Goal: Use online tool/utility: Utilize a website feature to perform a specific function

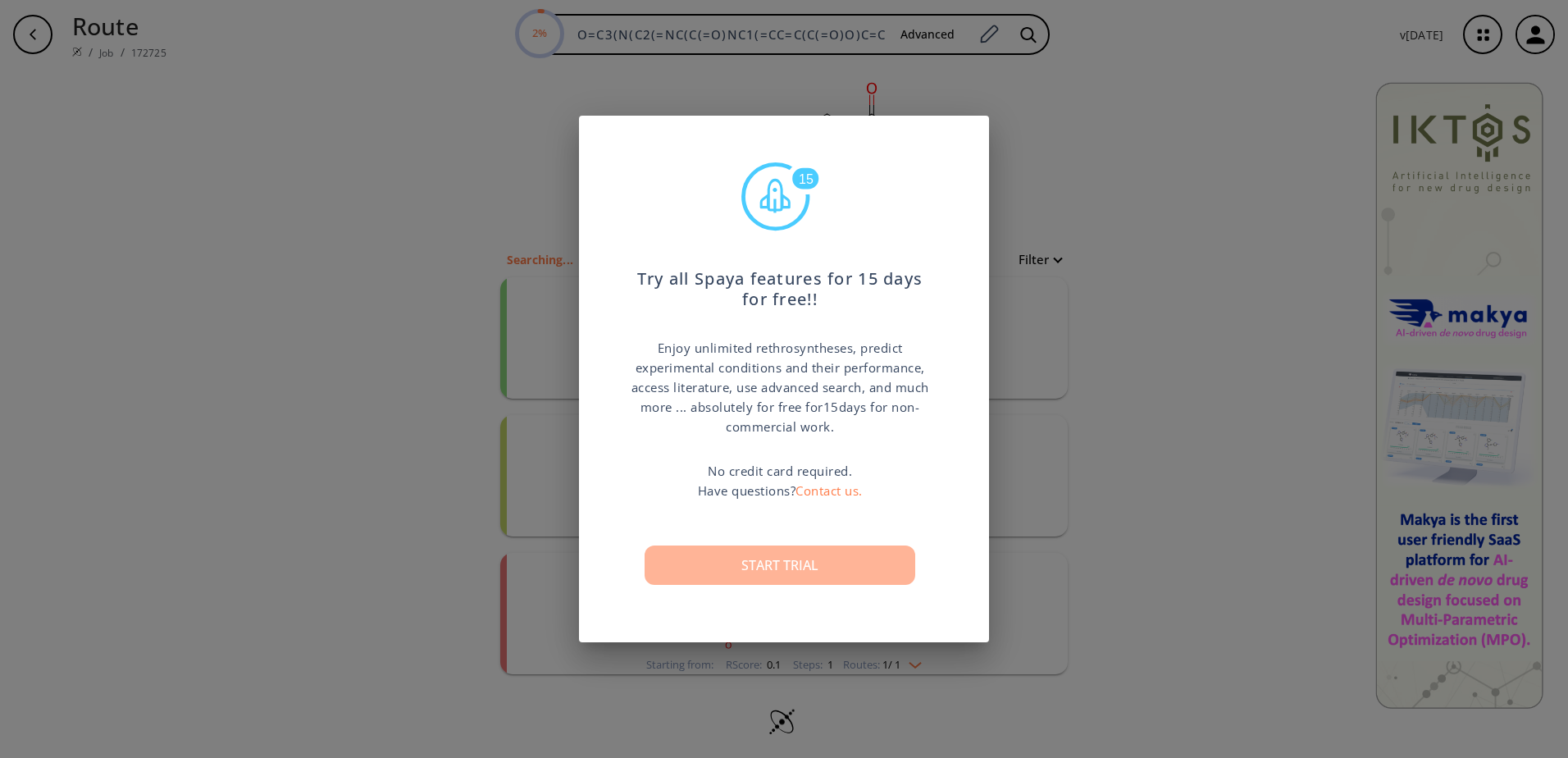
click at [798, 559] on button "Start trial" at bounding box center [780, 564] width 270 height 40
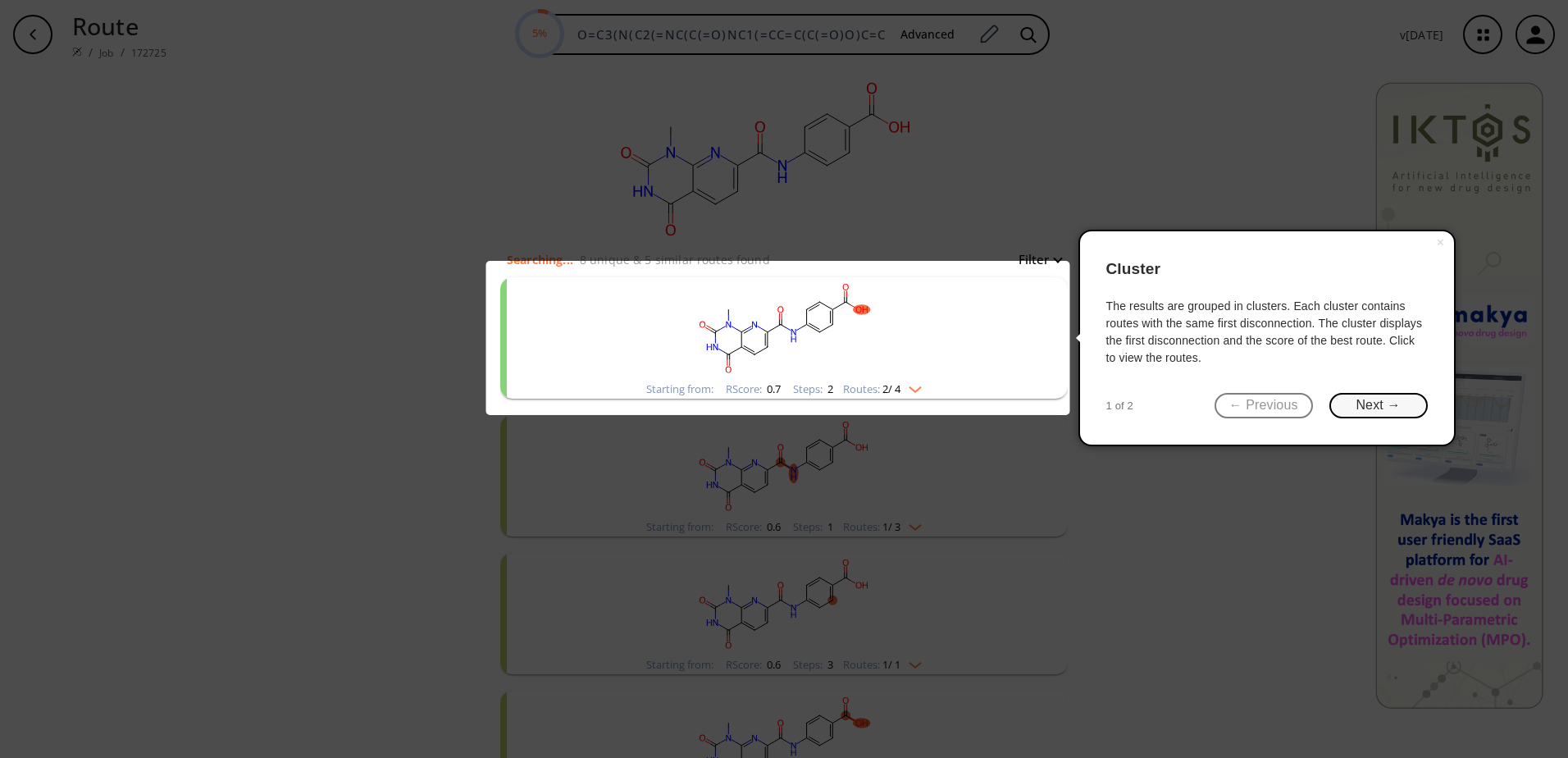
click at [1349, 404] on button "Next →" at bounding box center [1379, 406] width 98 height 25
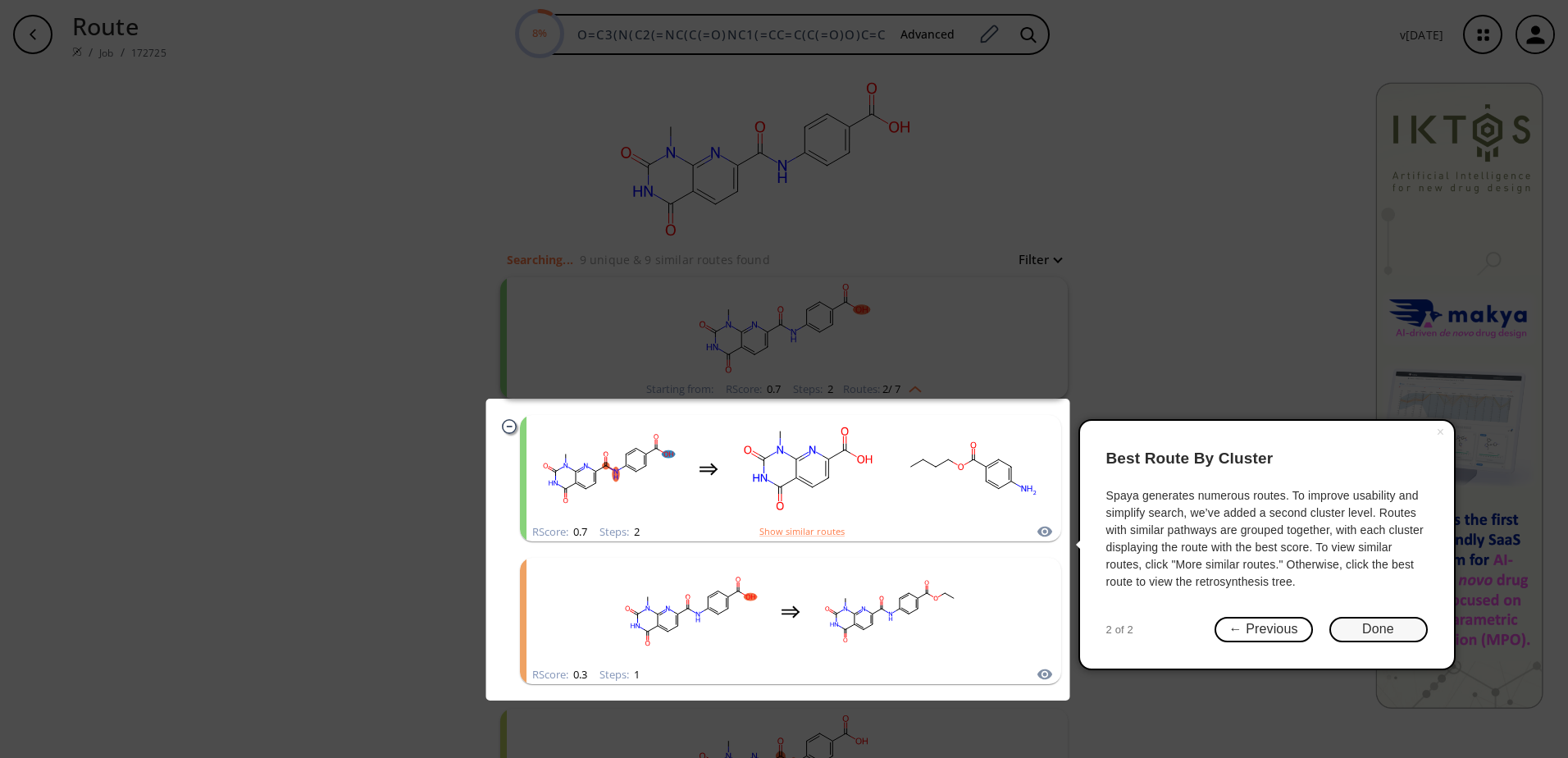
click at [1386, 624] on button "Done" at bounding box center [1379, 630] width 98 height 25
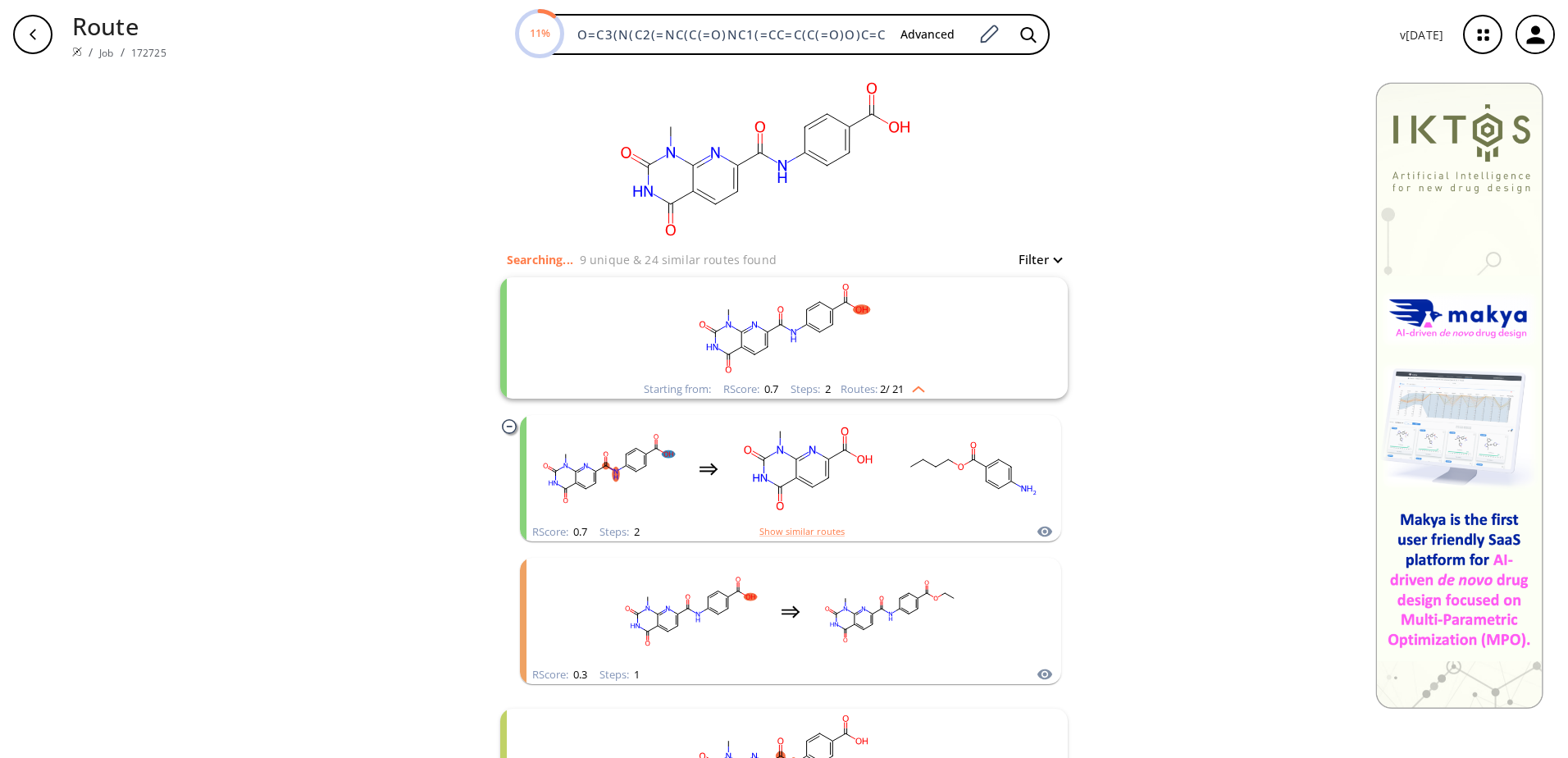
click at [813, 311] on rect "clusters" at bounding box center [784, 328] width 427 height 102
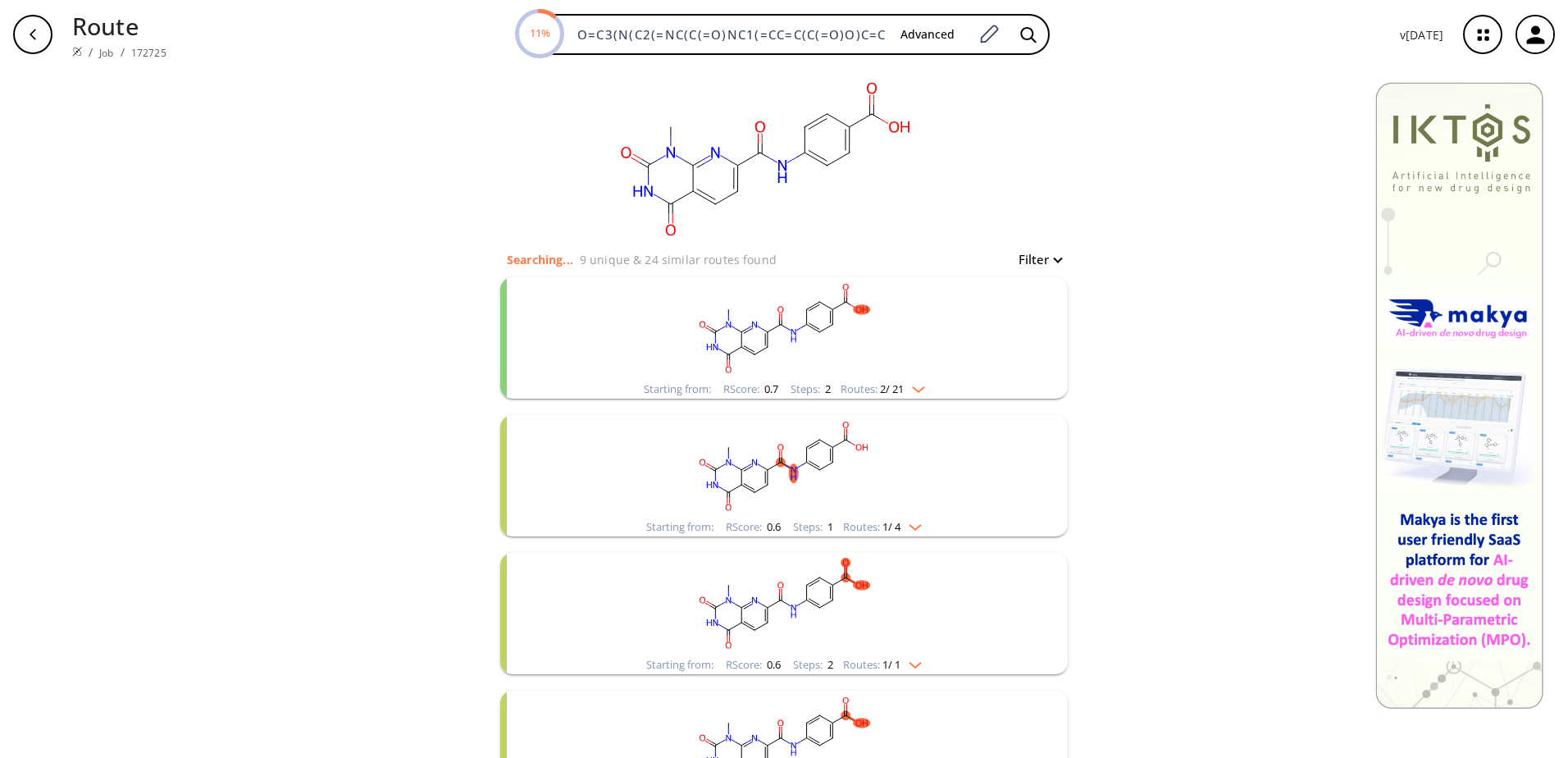
click at [813, 311] on rect "clusters" at bounding box center [784, 328] width 427 height 102
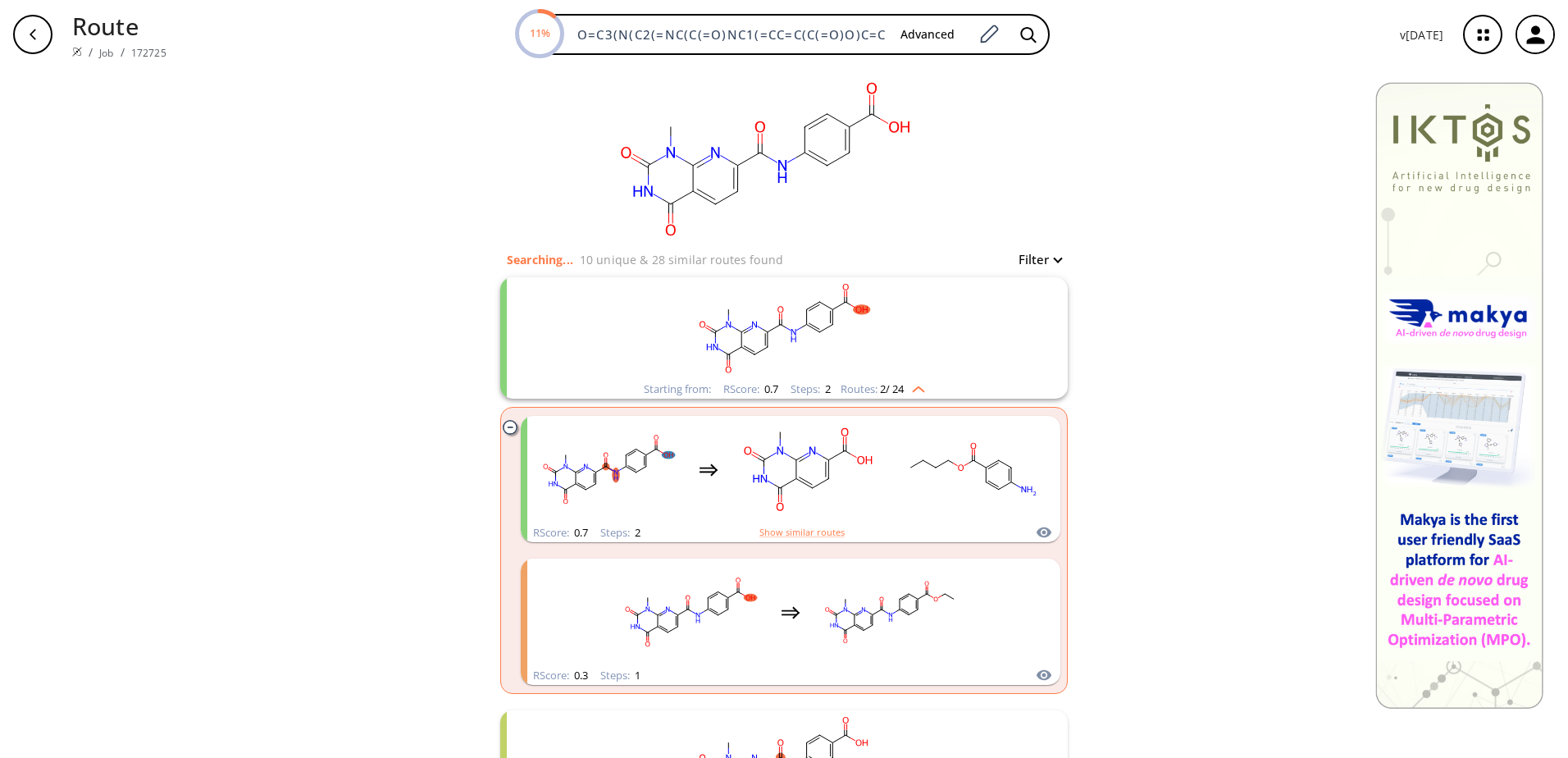
click at [915, 390] on img "clusters" at bounding box center [914, 386] width 21 height 14
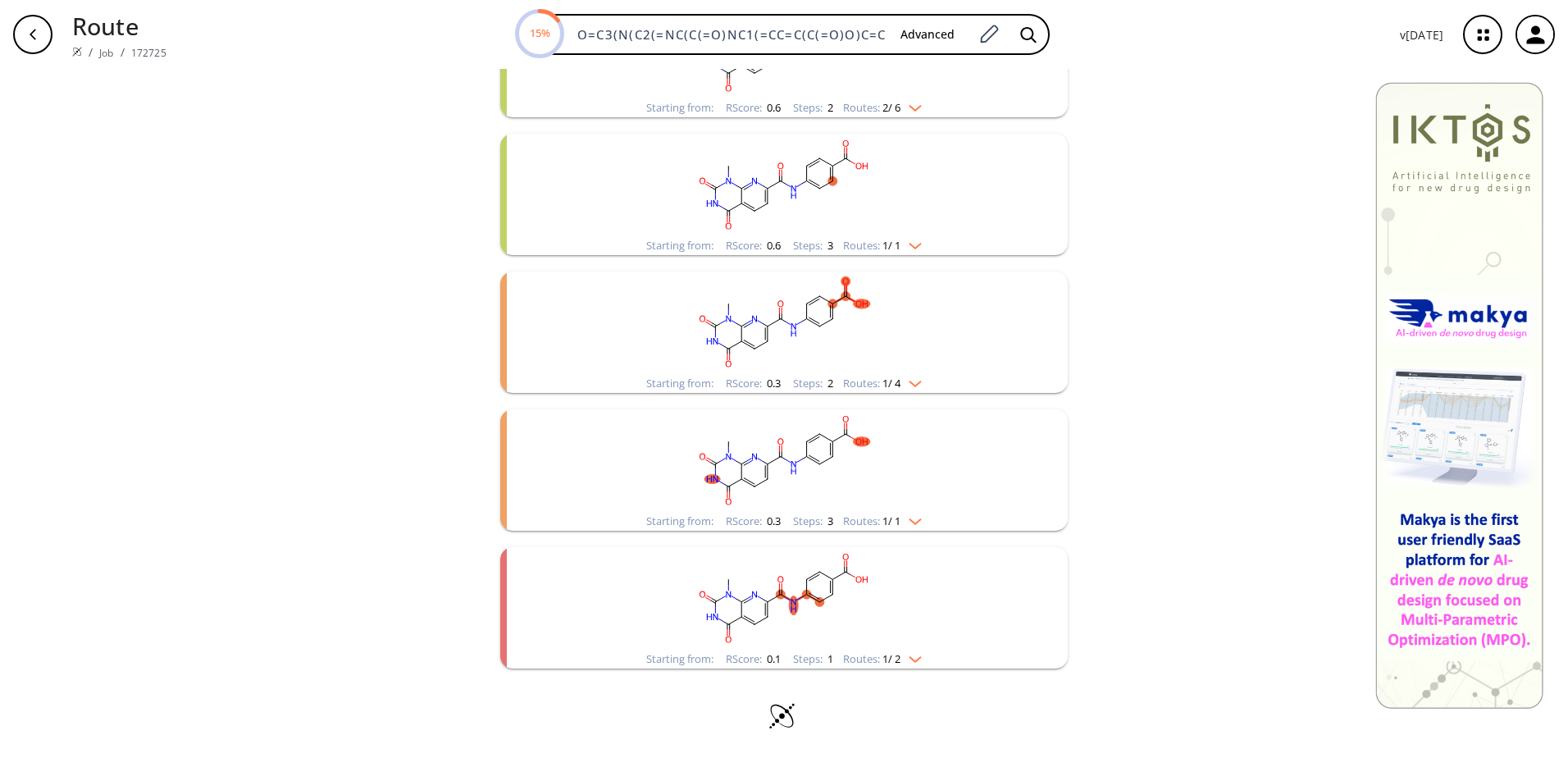
scroll to position [695, 0]
click at [906, 520] on img "clusters" at bounding box center [910, 518] width 21 height 14
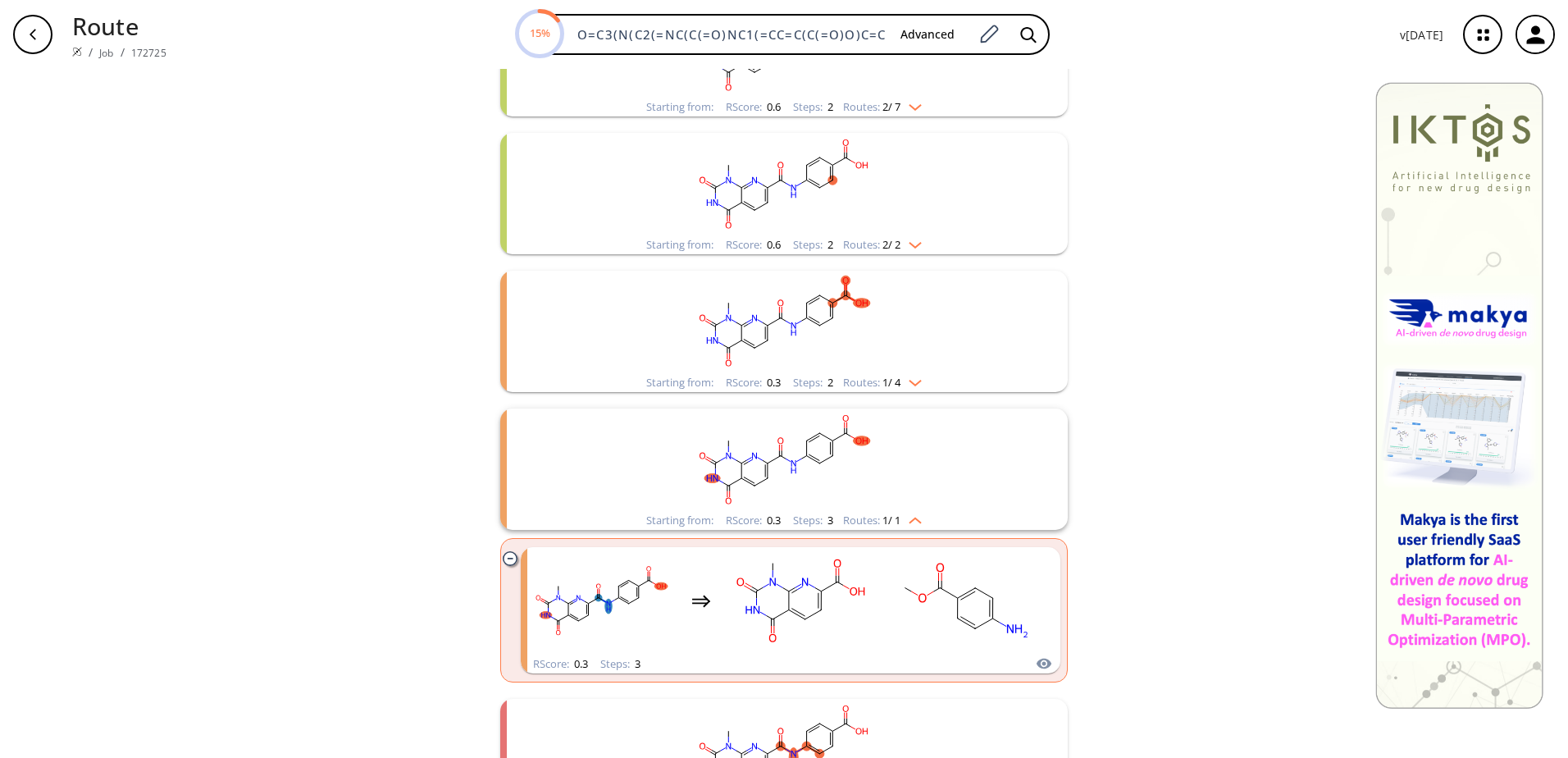
click at [907, 520] on img "clusters" at bounding box center [910, 518] width 21 height 14
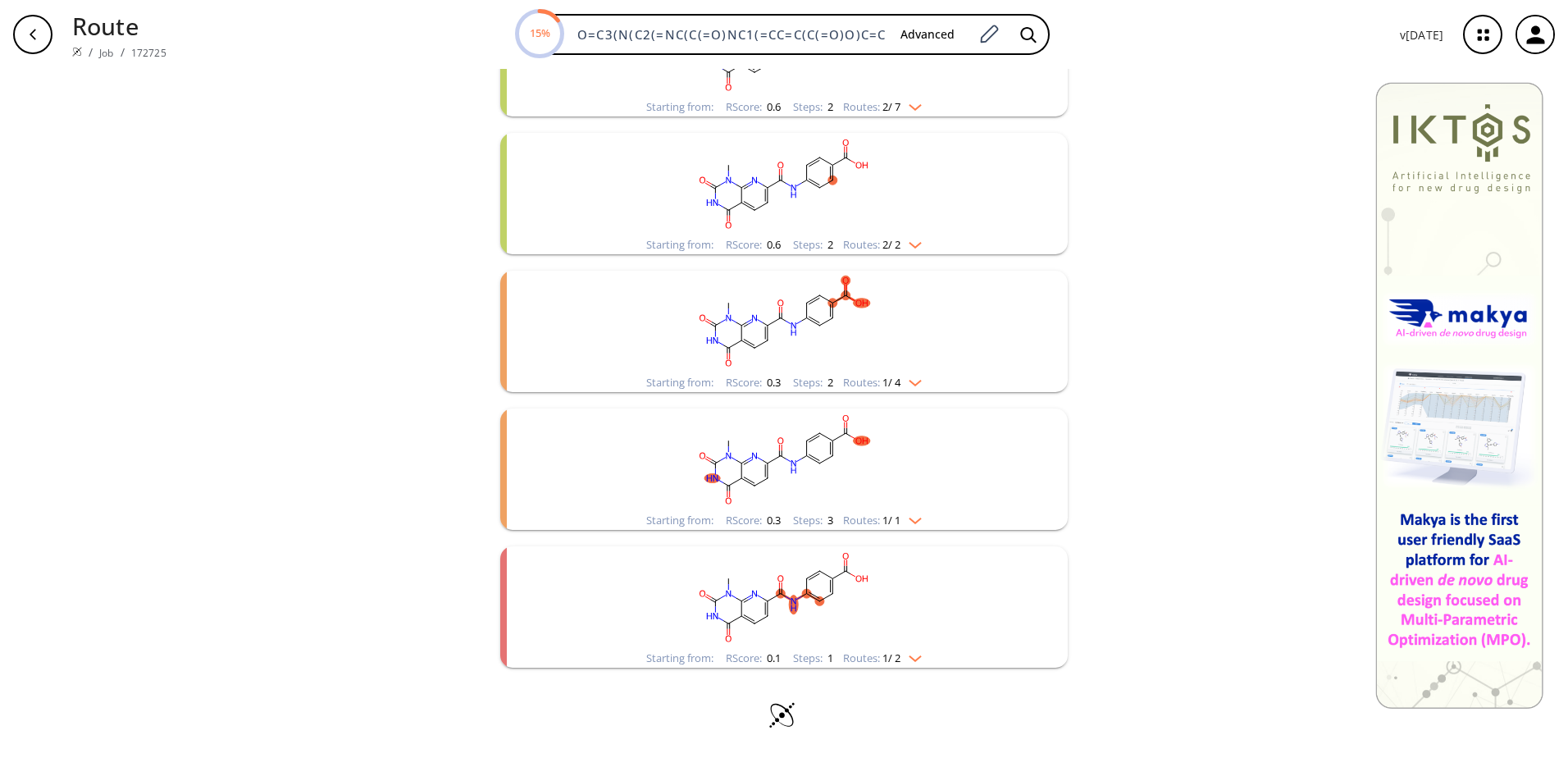
click at [919, 657] on img "clusters" at bounding box center [910, 656] width 21 height 14
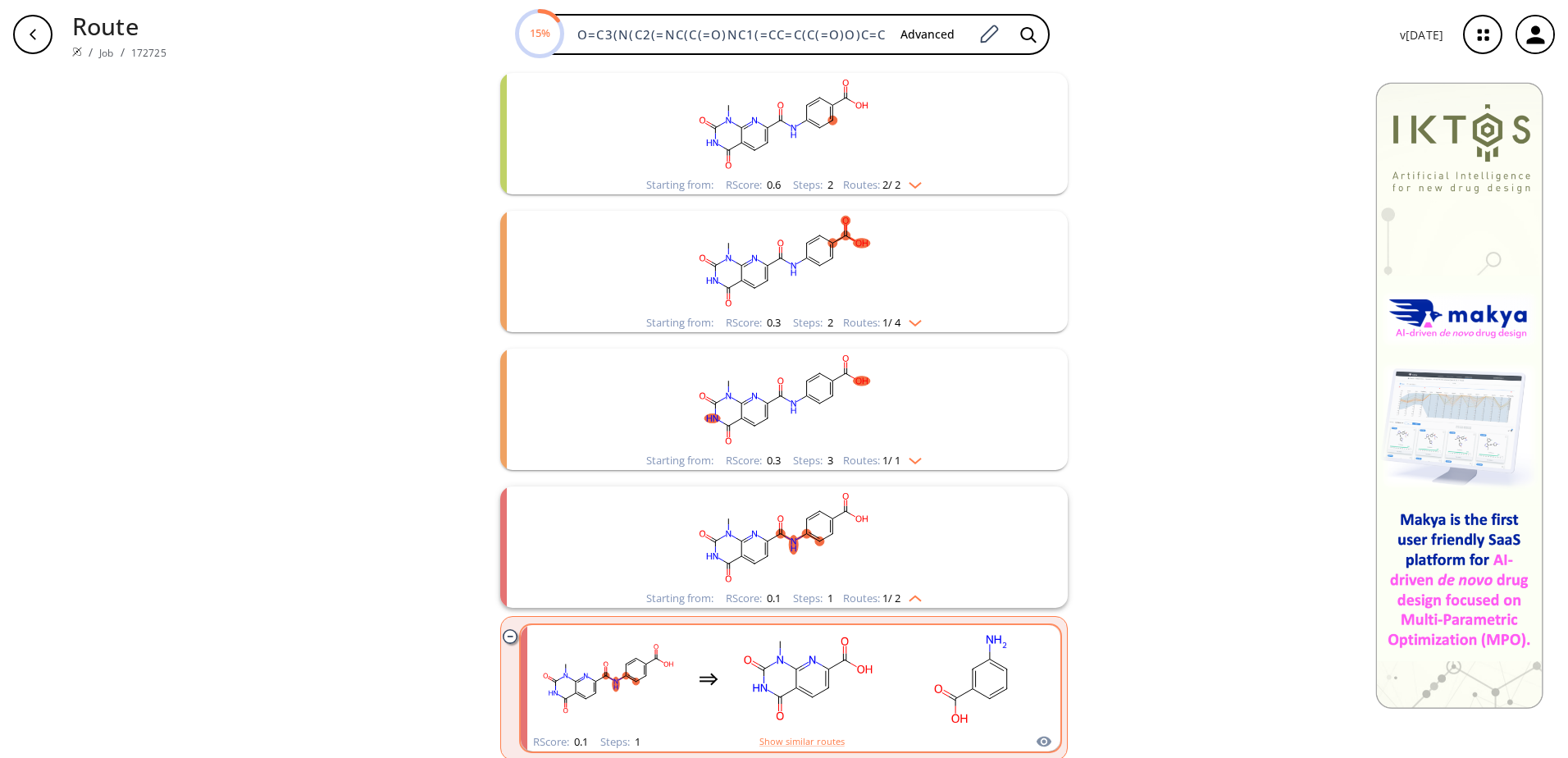
scroll to position [848, 0]
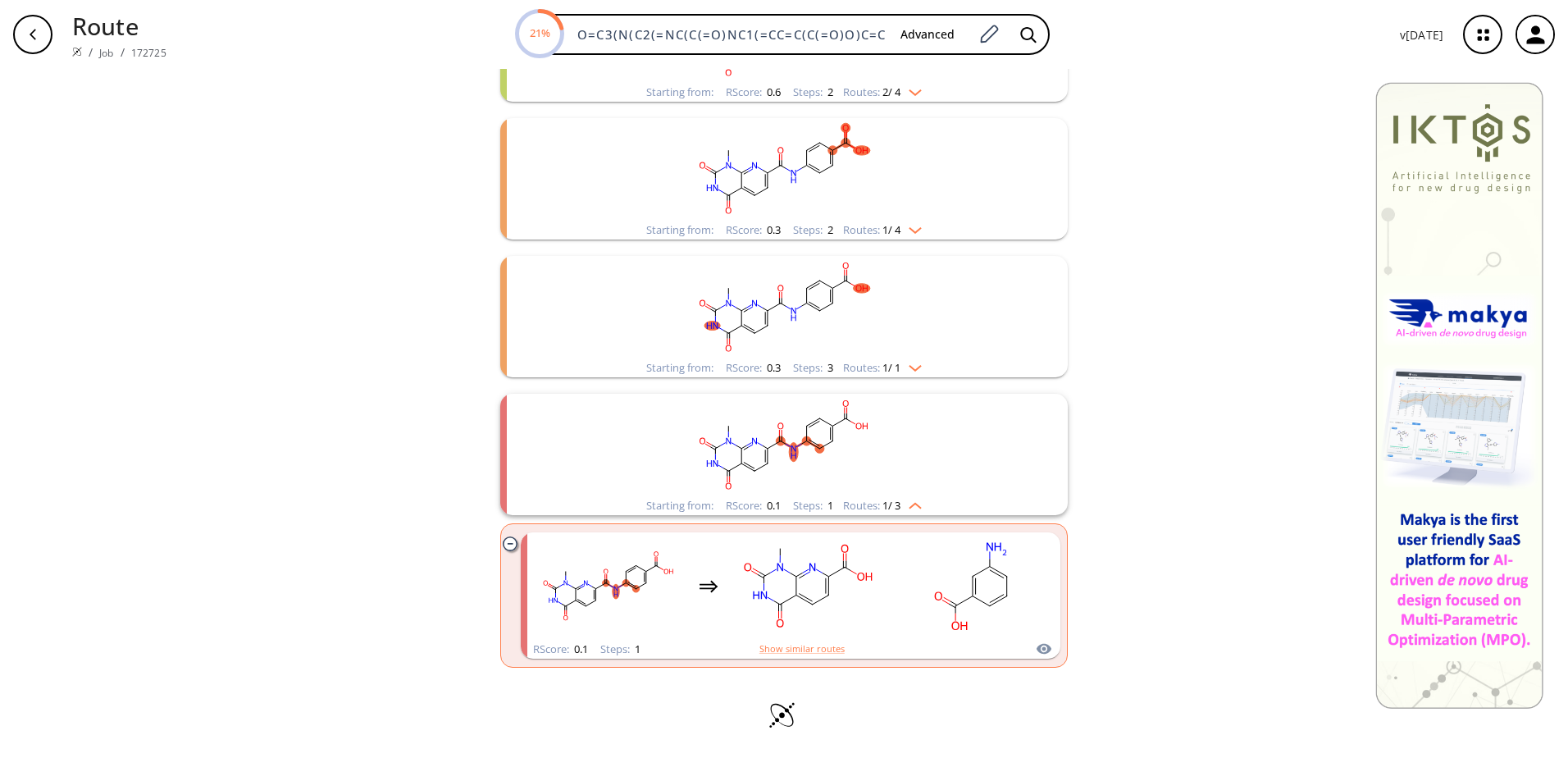
click at [910, 508] on img "clusters" at bounding box center [910, 503] width 21 height 14
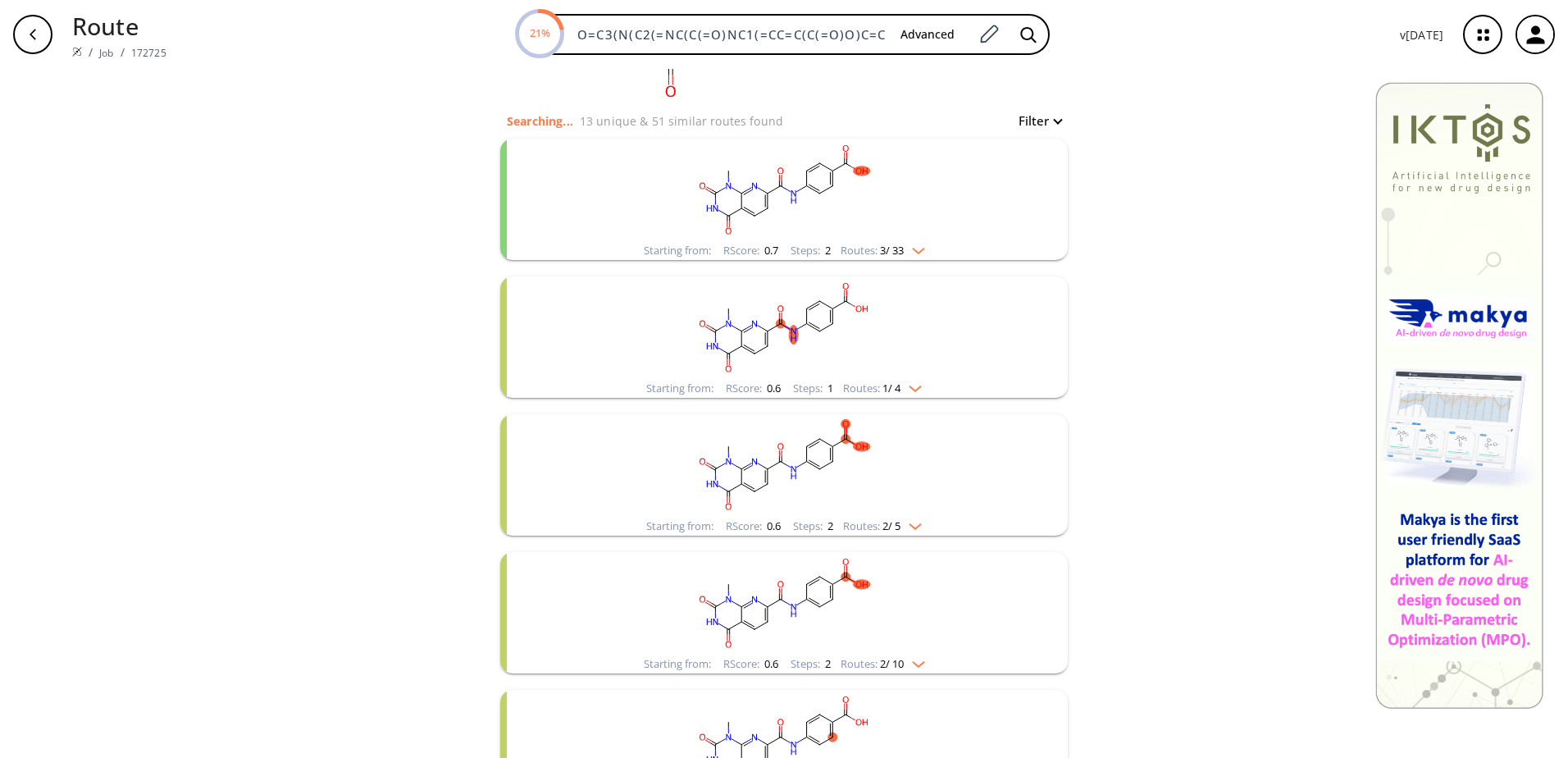
scroll to position [0, 0]
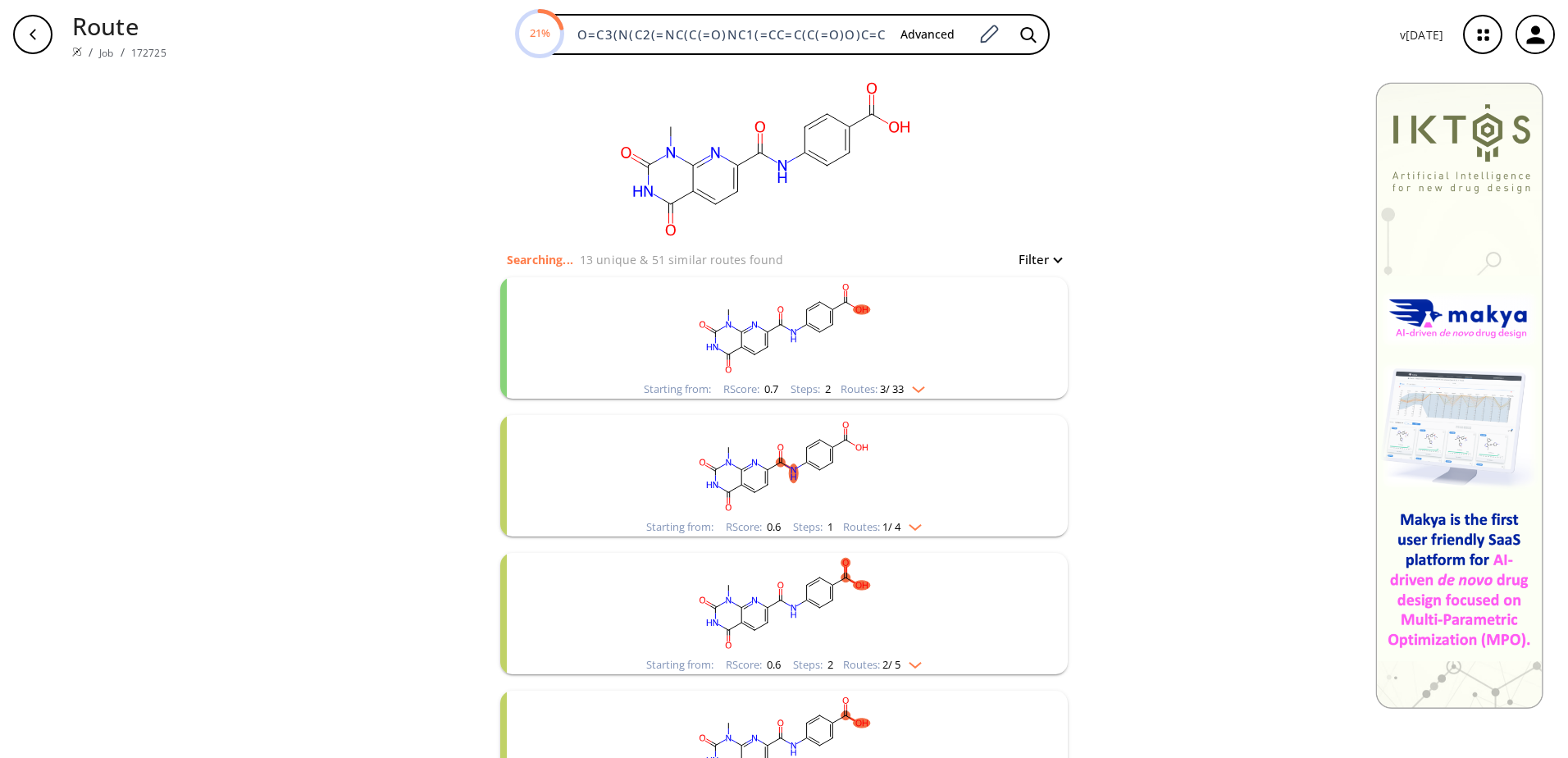
click at [923, 390] on img "clusters" at bounding box center [914, 386] width 21 height 14
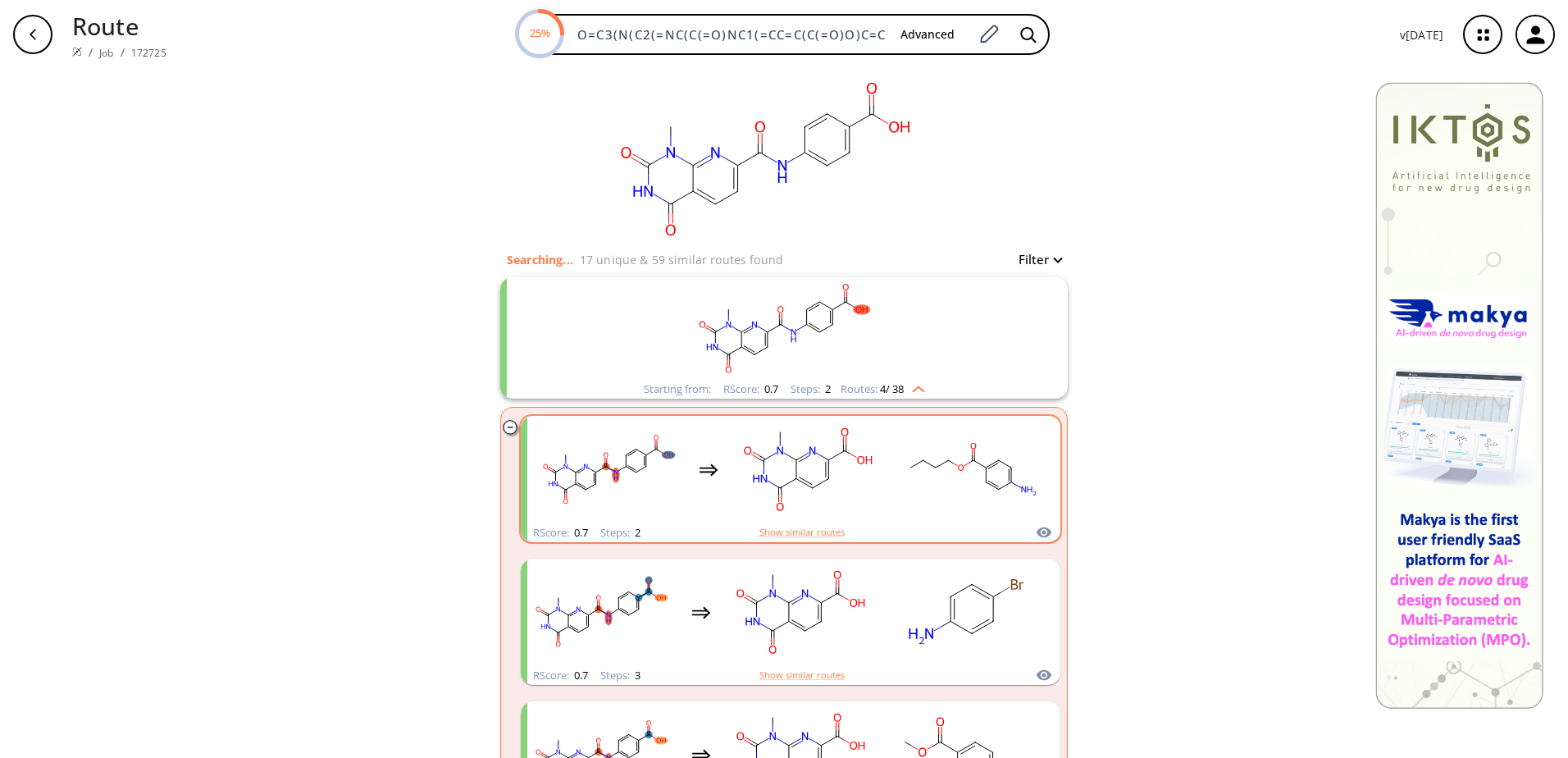
click at [840, 528] on div "RScore : 0.7 Steps : 2 Show similar routes" at bounding box center [790, 532] width 539 height 19
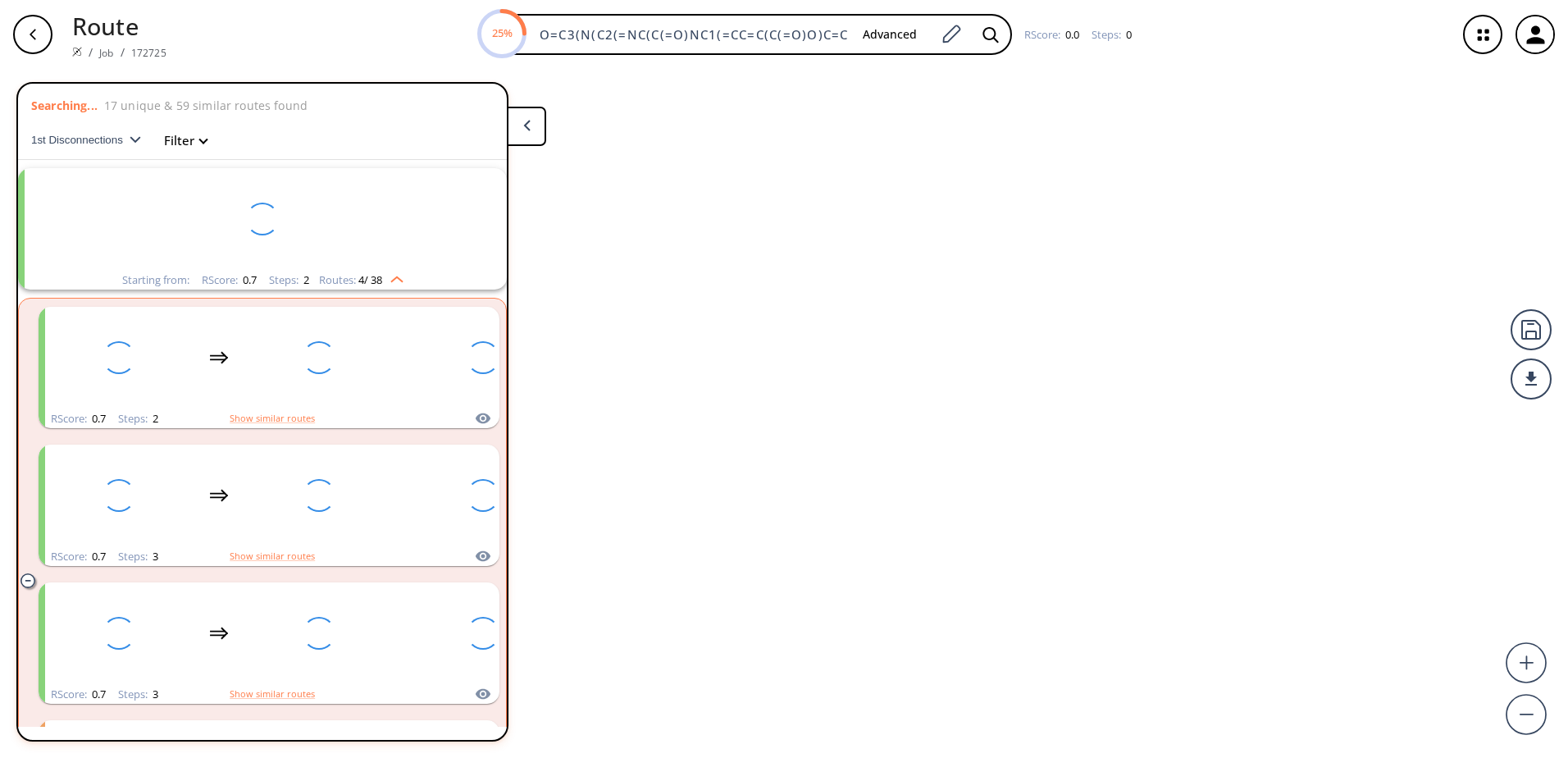
scroll to position [38, 0]
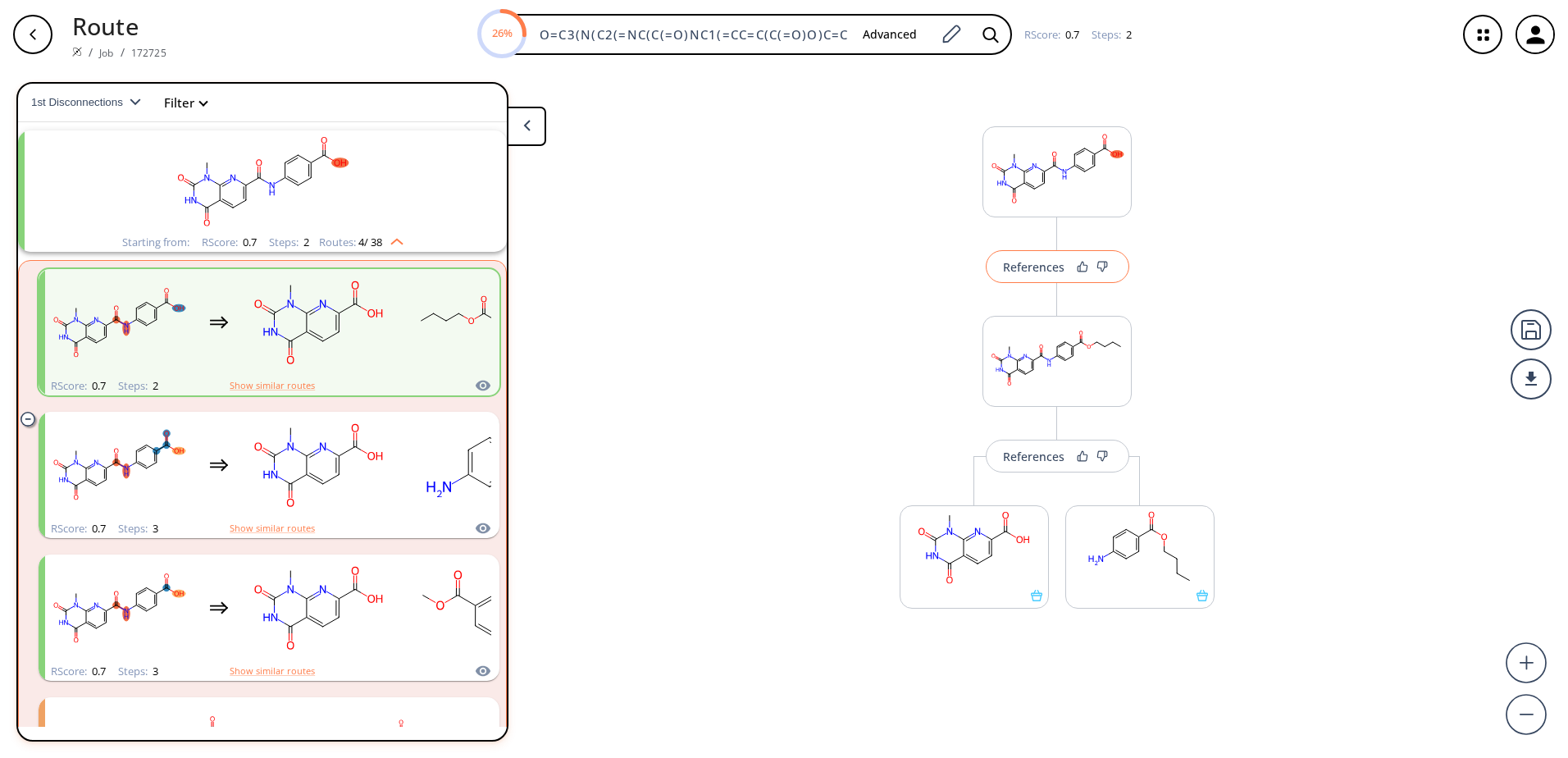
click at [1034, 270] on div "References" at bounding box center [1034, 267] width 62 height 11
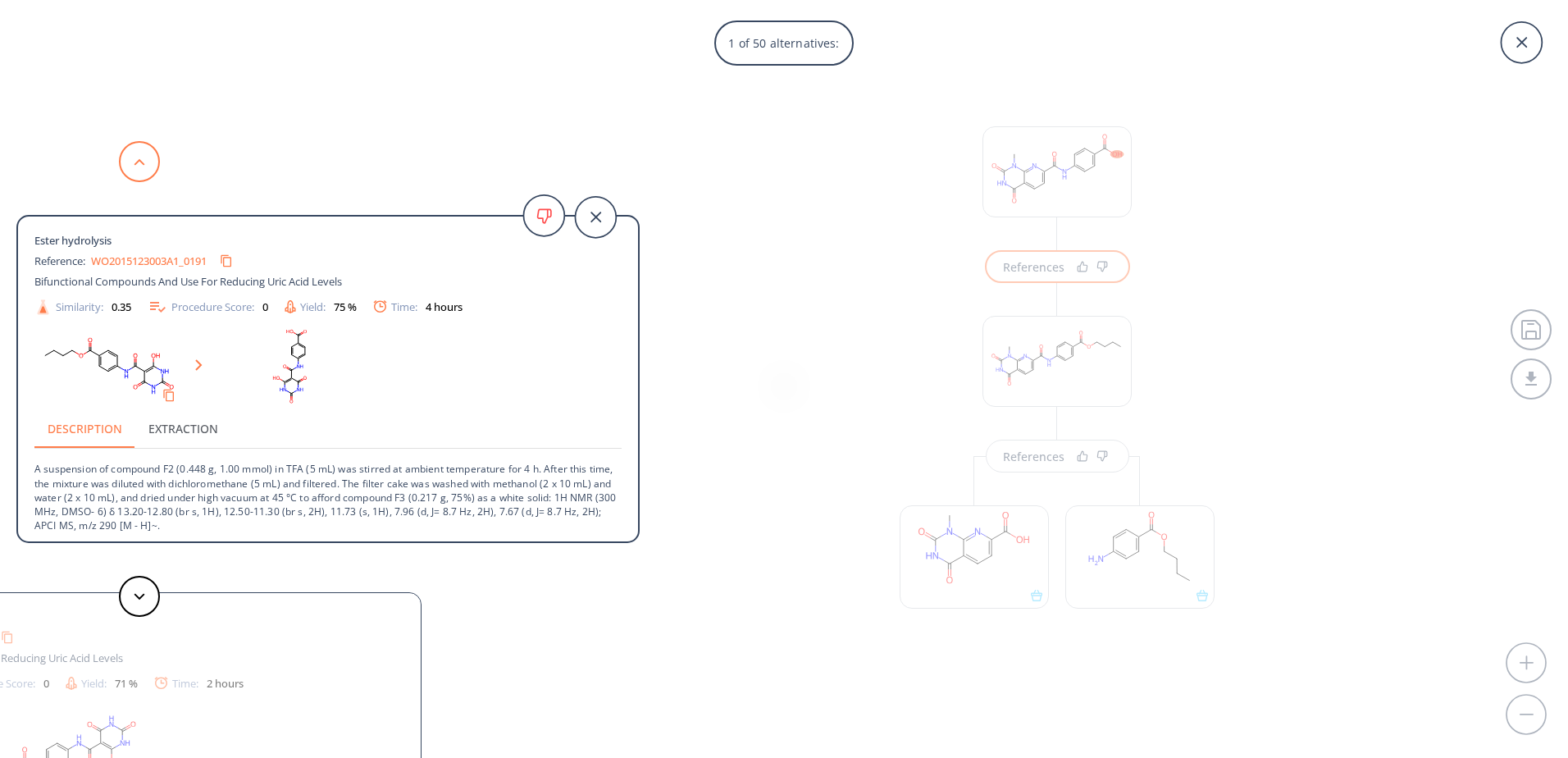
click at [151, 165] on button at bounding box center [139, 161] width 41 height 41
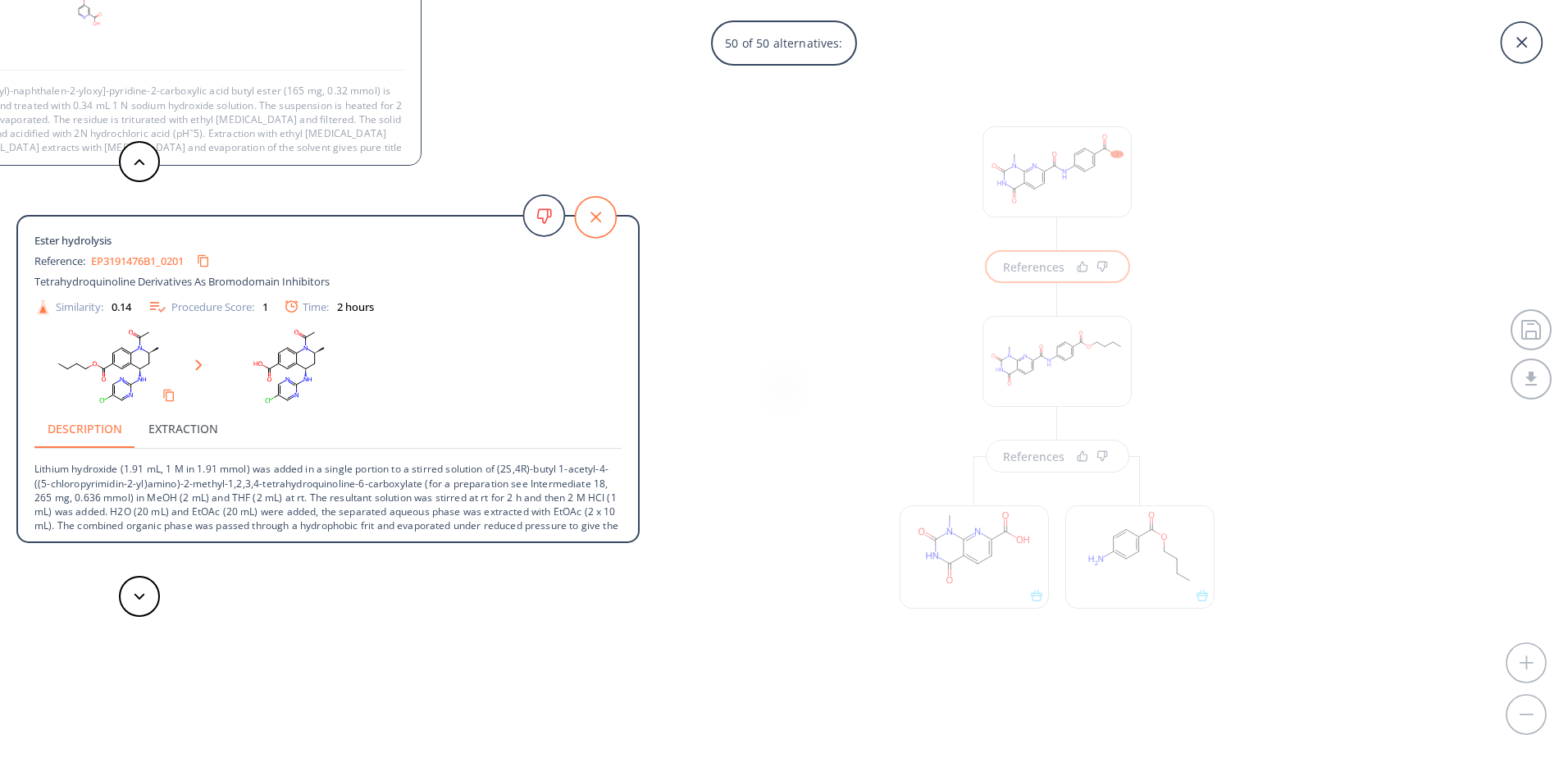
click at [590, 213] on icon at bounding box center [595, 217] width 41 height 41
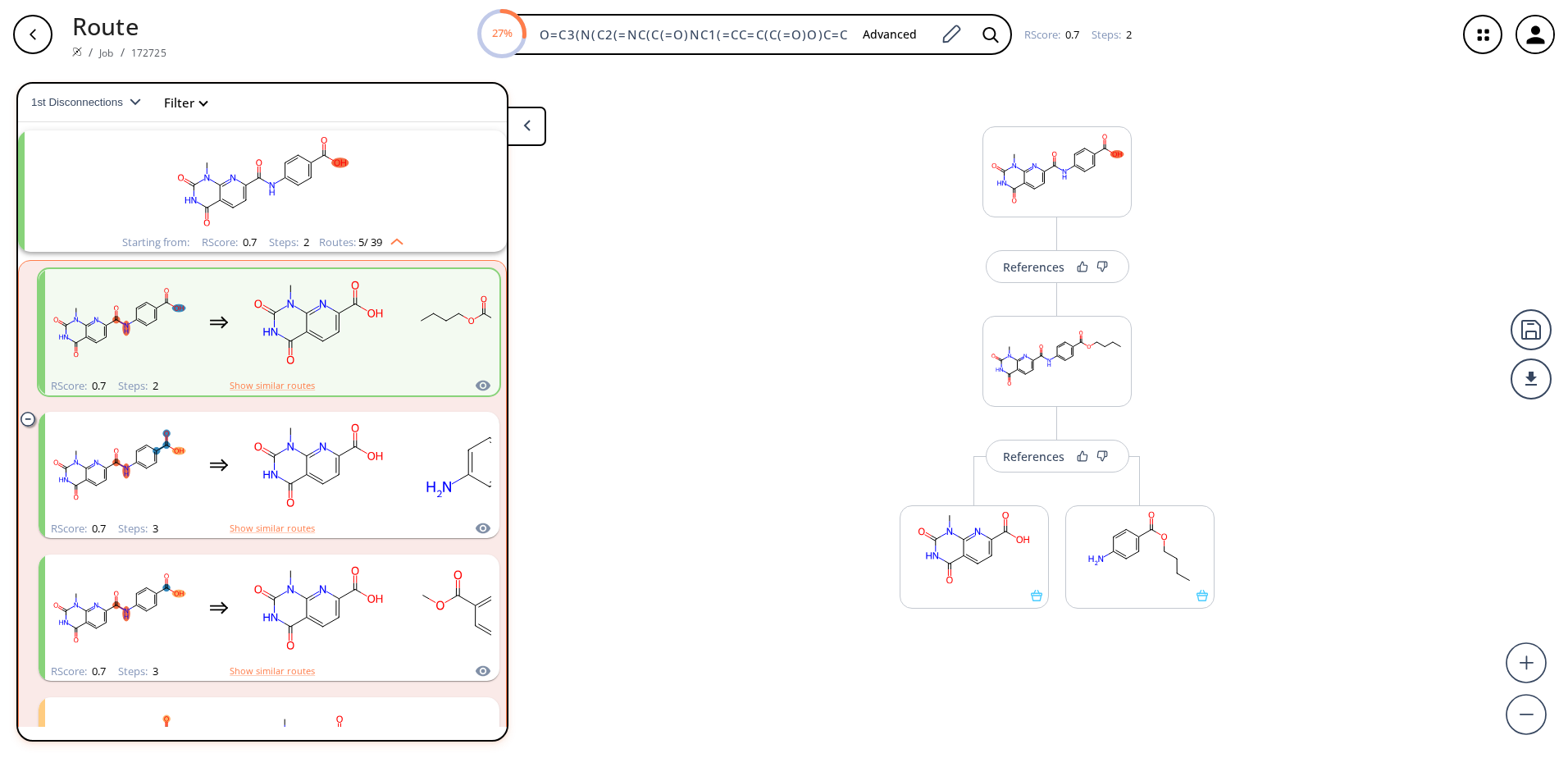
click at [37, 41] on div "button" at bounding box center [33, 34] width 40 height 40
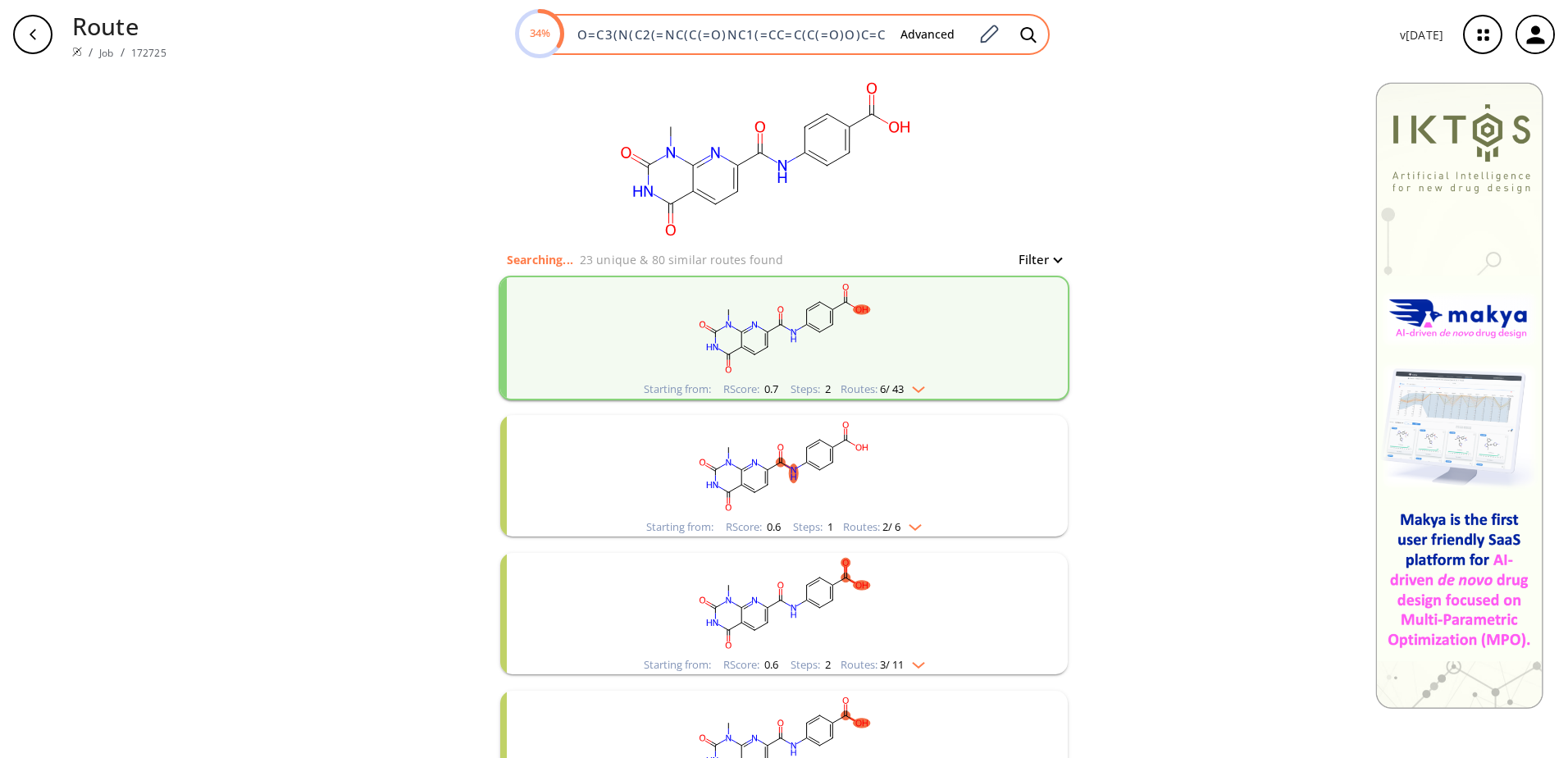
click at [880, 30] on input "O=C3(N(C2(=NC(C(=O)NC1(=CC=C(C(=O)O)C=C1))=CC=C2C(N3)=O))C)" at bounding box center [727, 34] width 320 height 16
paste input "(C(=CC(=C1)C(=O)O)C(=N1)N1C)N(C)C1=O"
type input "O=C(C(=CC(=C1)C(=O)O)C(=N1)N1C)N(C)C1=O"
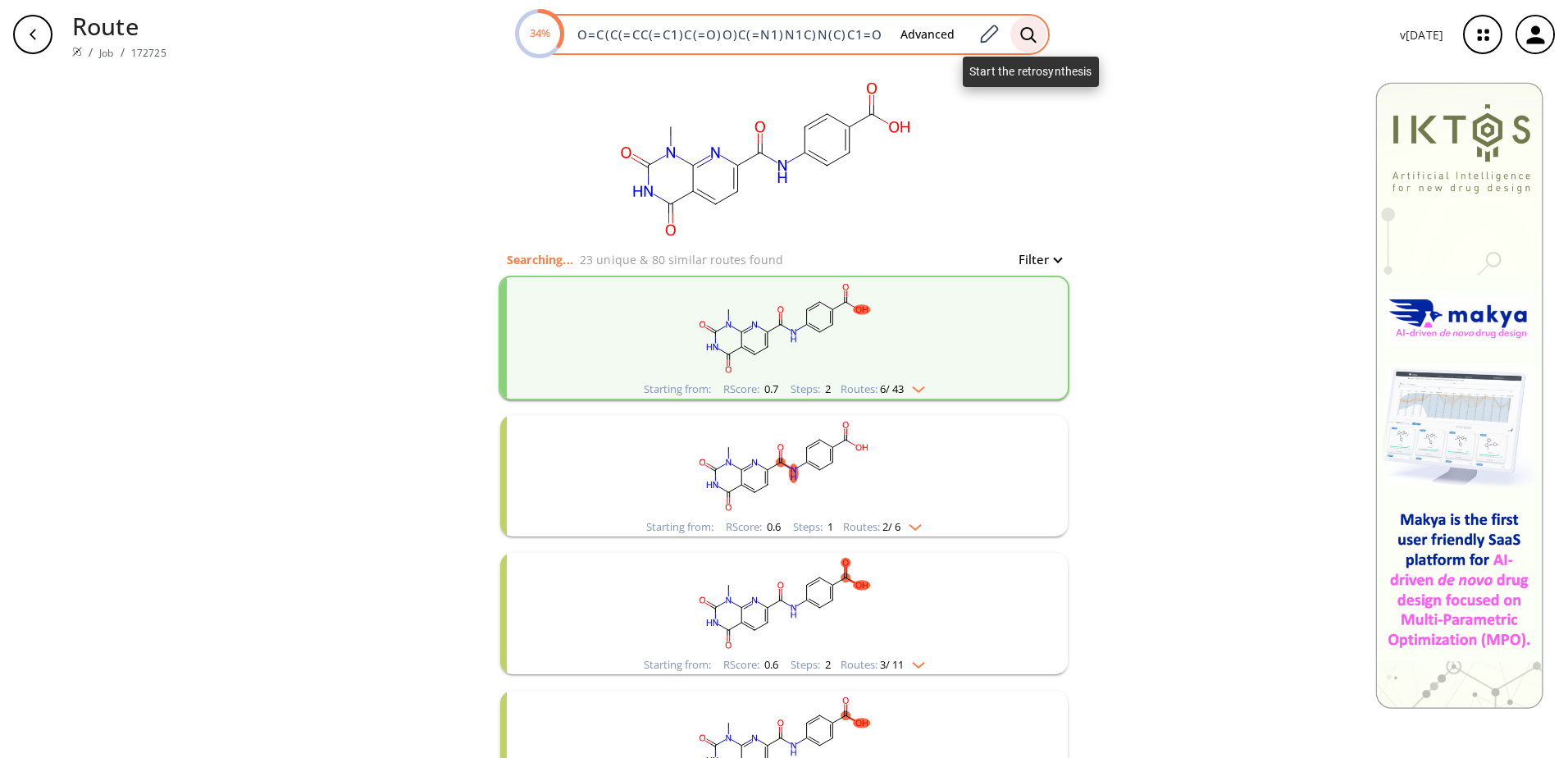
click at [1029, 37] on icon at bounding box center [1028, 35] width 16 height 17
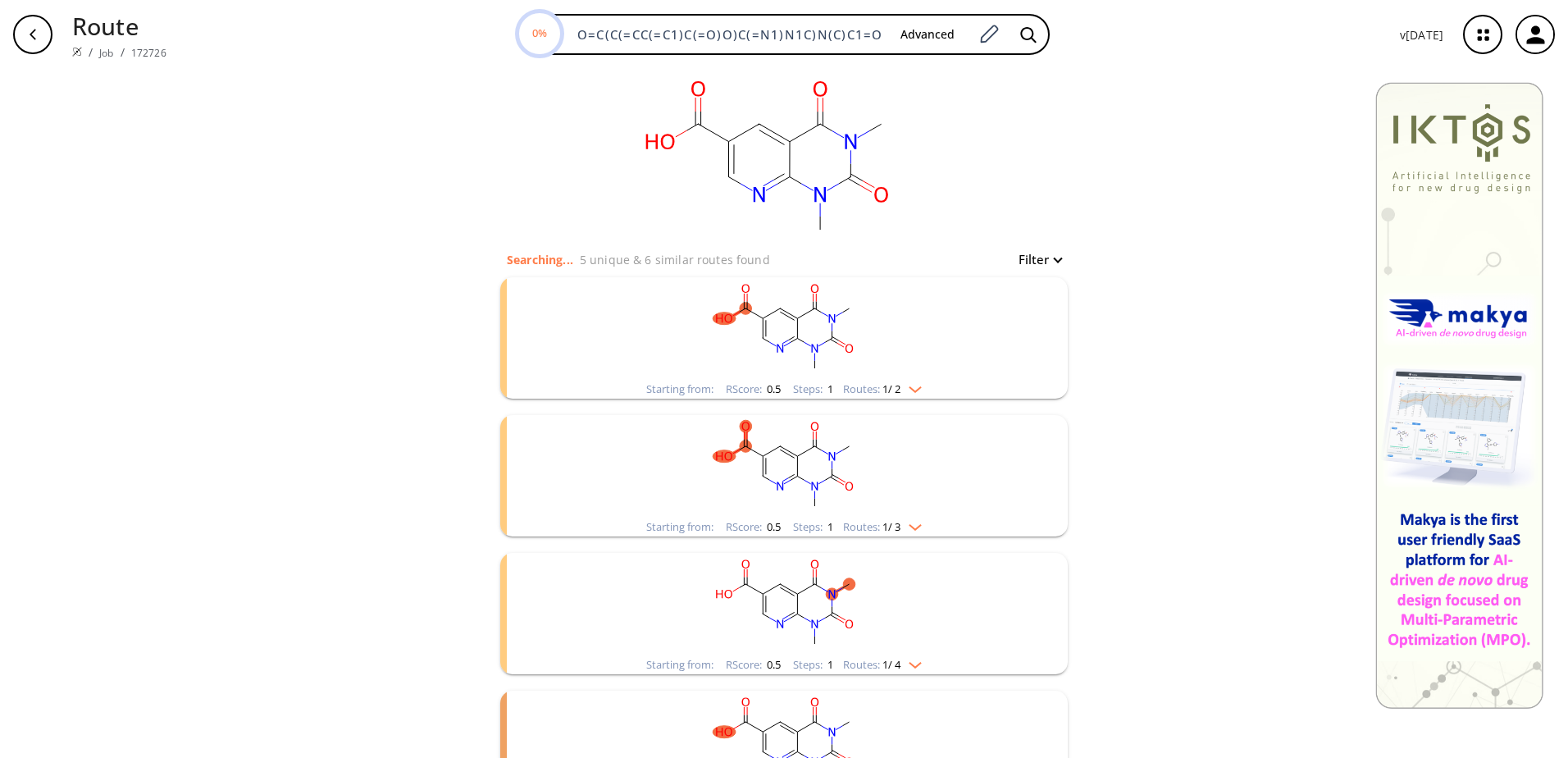
click at [920, 384] on img "clusters" at bounding box center [910, 386] width 21 height 14
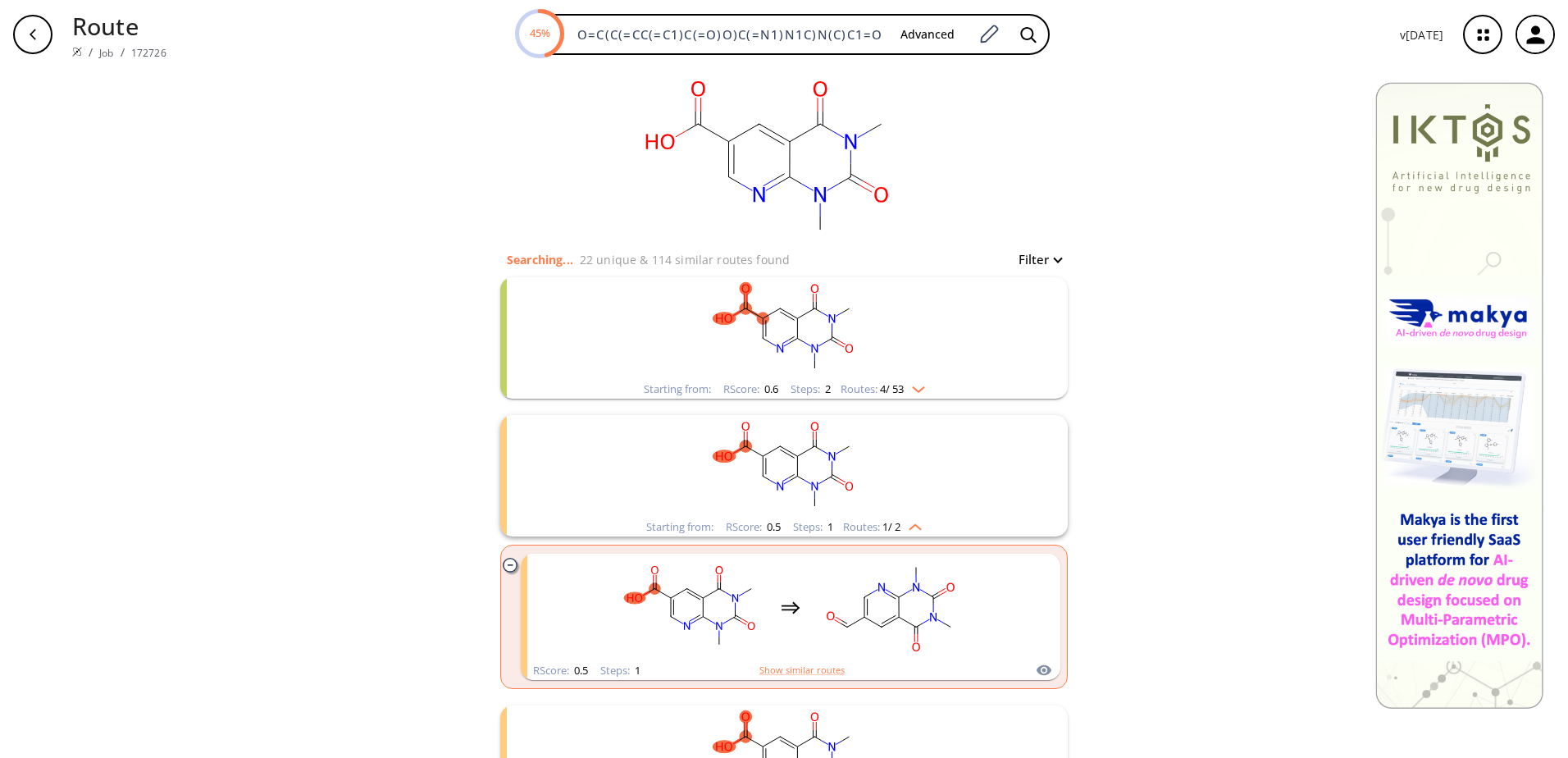
click at [919, 395] on div "Starting from: RScore : 0.6 Steps : 2 Routes: 4 / 53" at bounding box center [784, 389] width 306 height 19
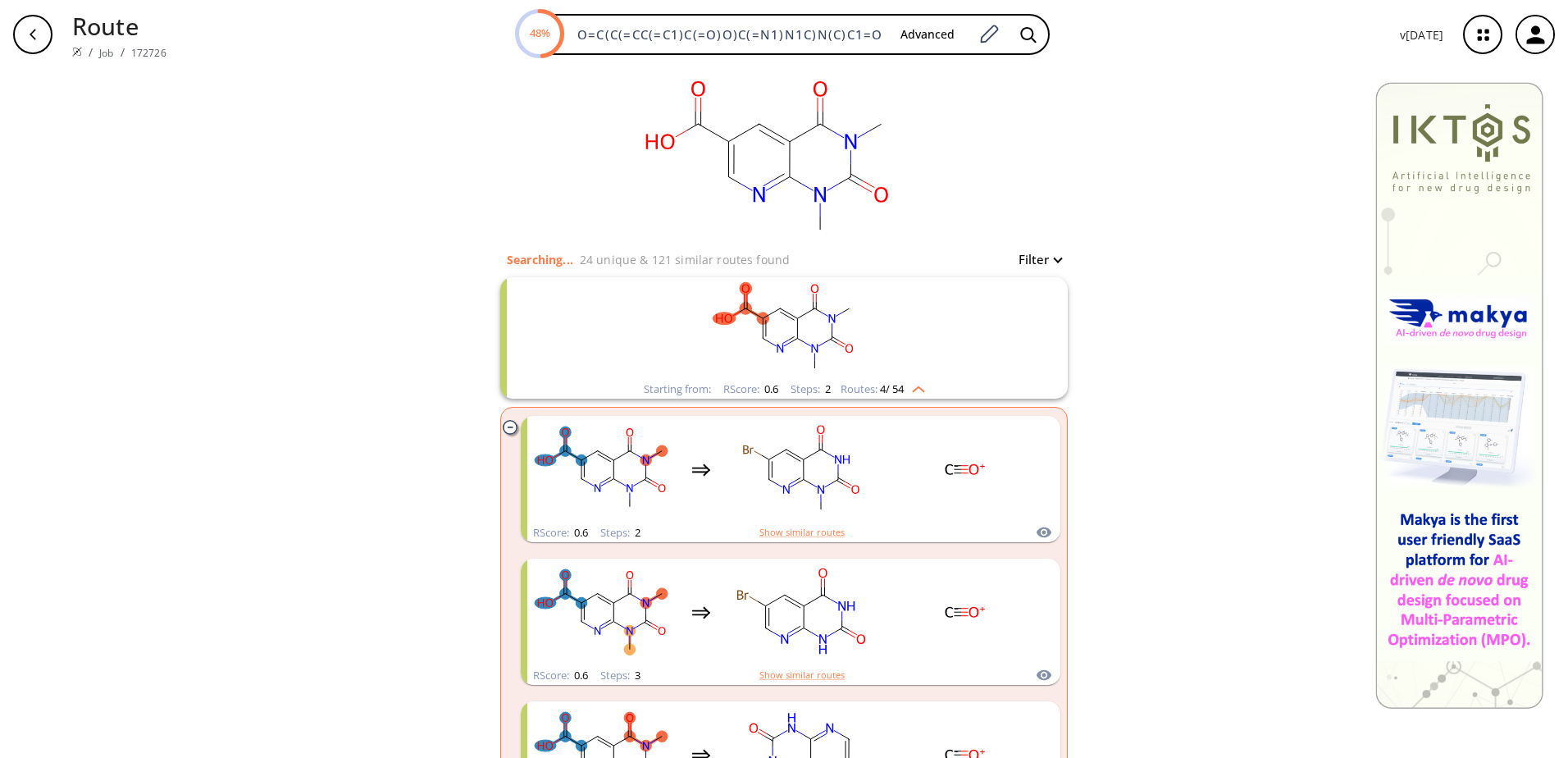
click at [919, 395] on div "Starting from: RScore : 0.6 Steps : 2 Routes: 4 / 54" at bounding box center [784, 389] width 306 height 19
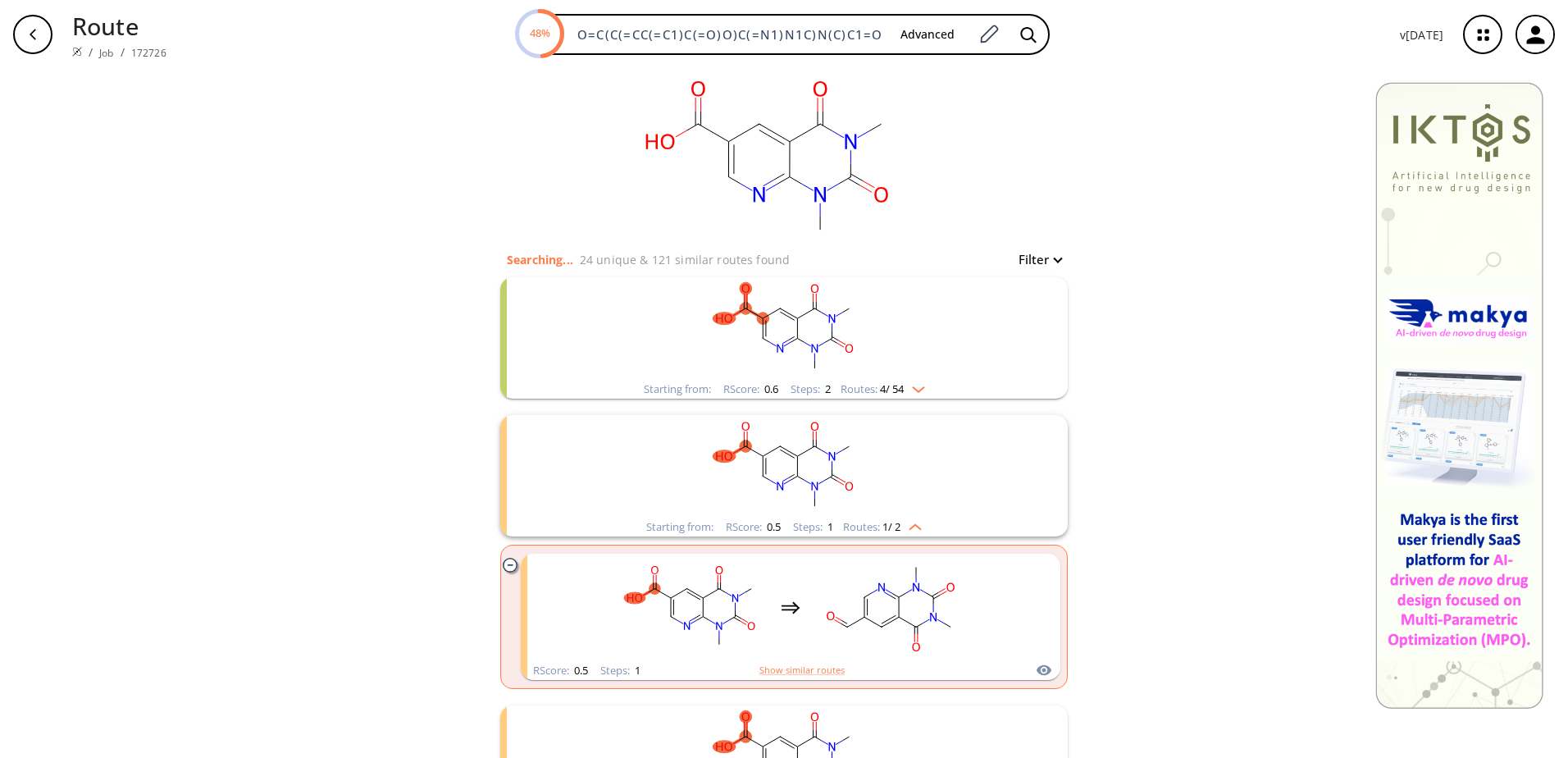
click at [919, 395] on div "Starting from: RScore : 0.6 Steps : 2 Routes: 4 / 54" at bounding box center [784, 389] width 306 height 19
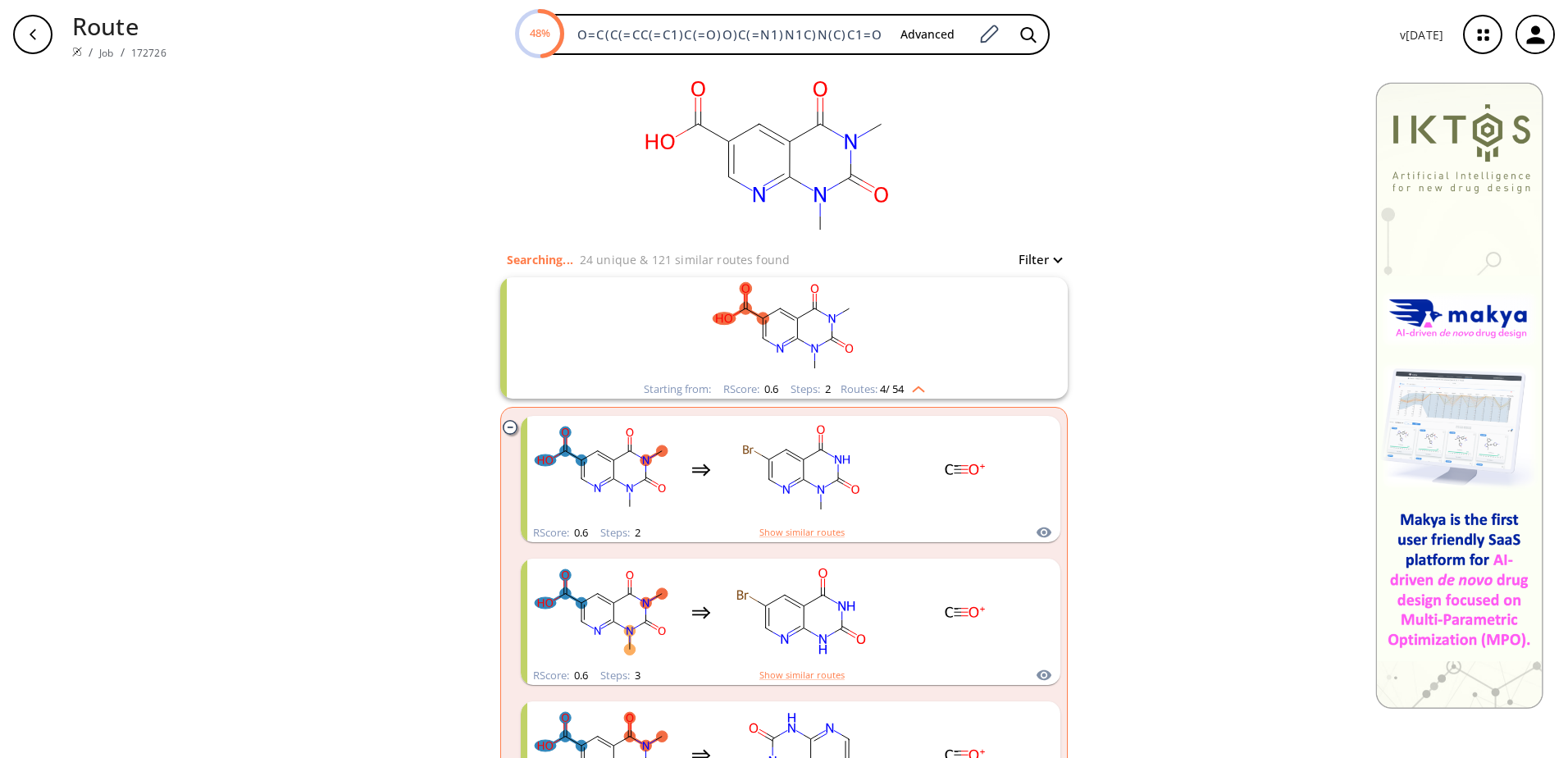
click at [919, 395] on div "Starting from: RScore : 0.6 Steps : 2 Routes: 4 / 54" at bounding box center [784, 389] width 306 height 19
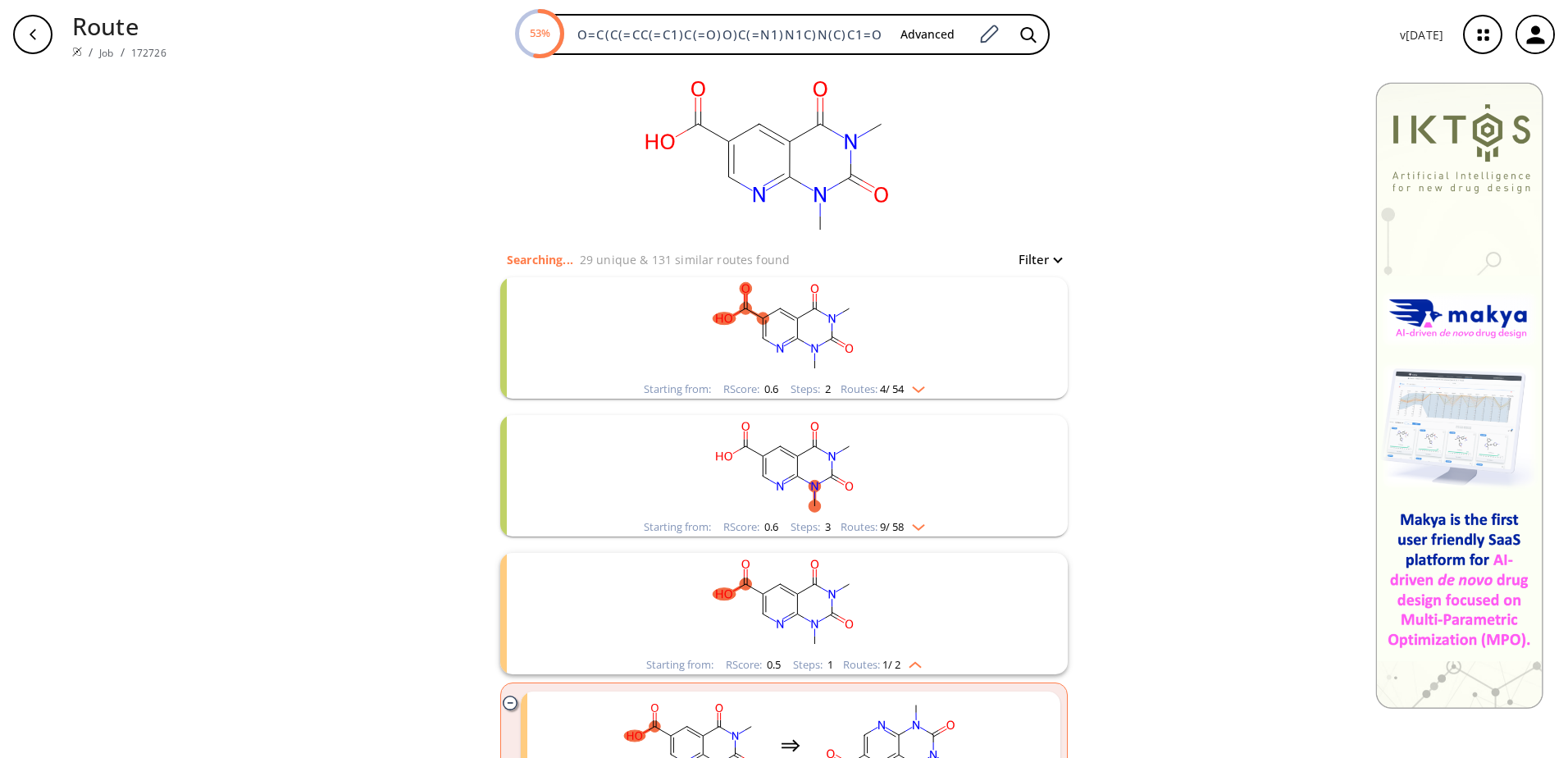
click at [918, 390] on img "clusters" at bounding box center [914, 386] width 21 height 14
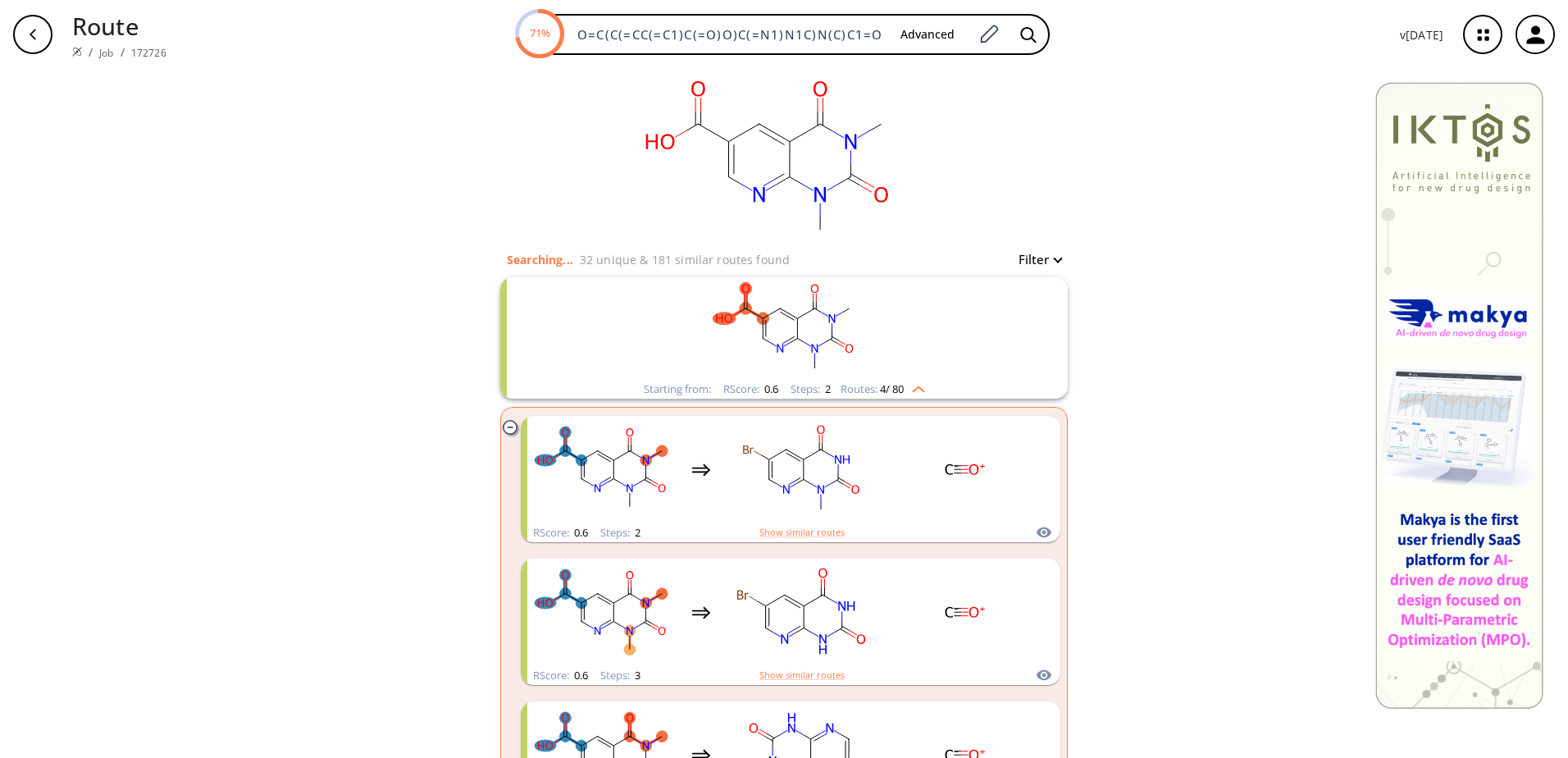
click at [917, 392] on img "clusters" at bounding box center [914, 386] width 21 height 14
